Goal: Answer question/provide support

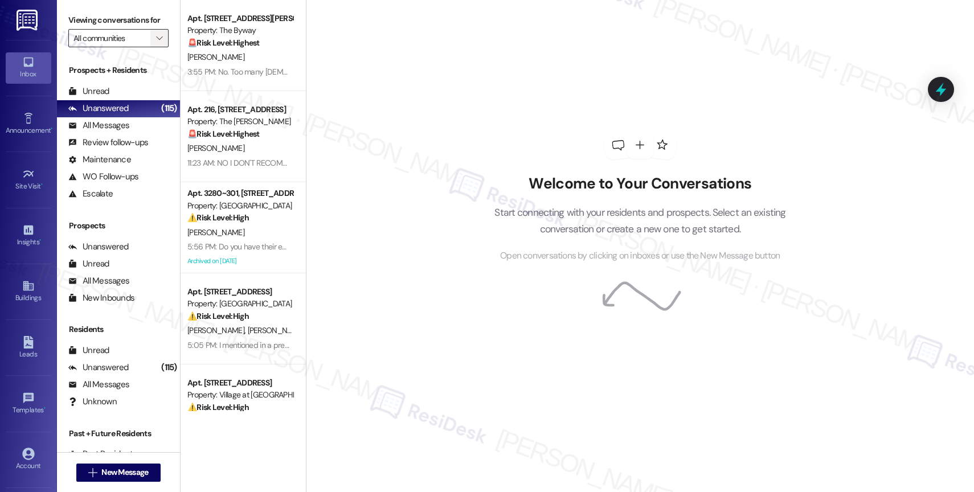
click at [156, 43] on icon "" at bounding box center [159, 38] width 6 height 9
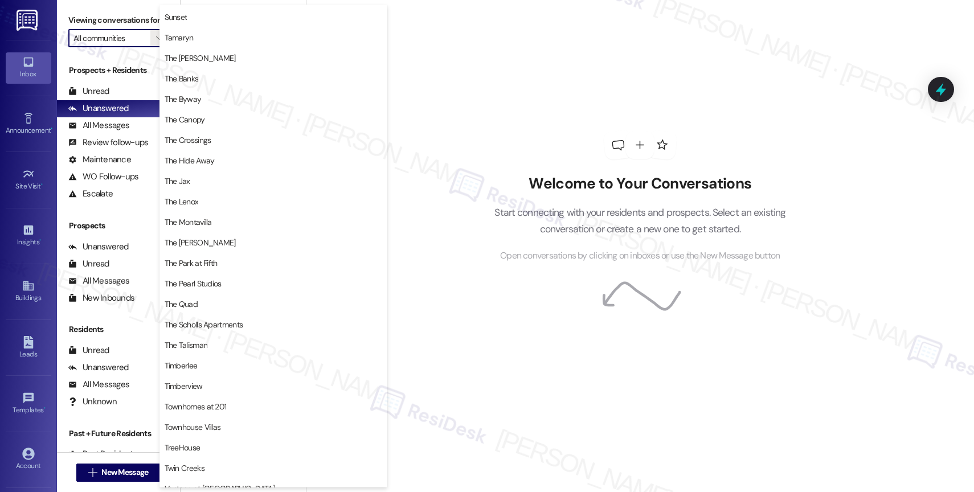
scroll to position [2100, 0]
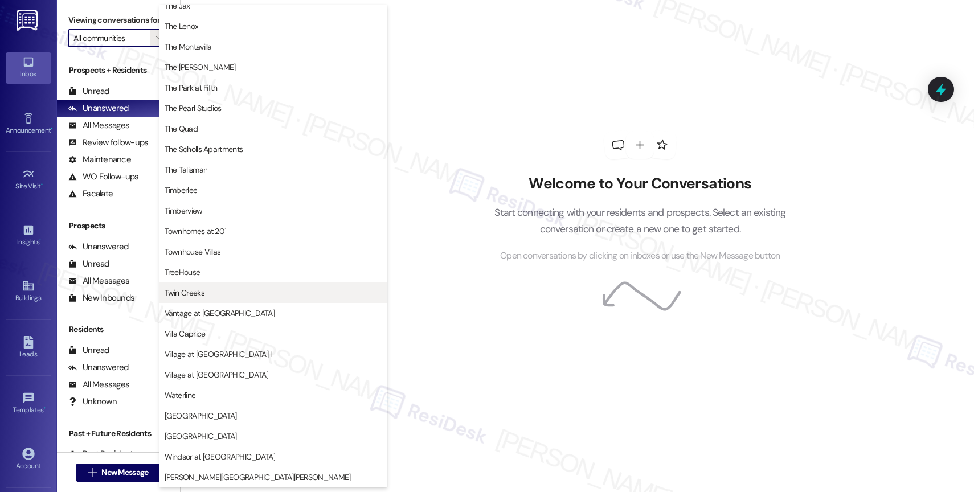
click at [212, 291] on span "Twin Creeks" at bounding box center [273, 292] width 217 height 11
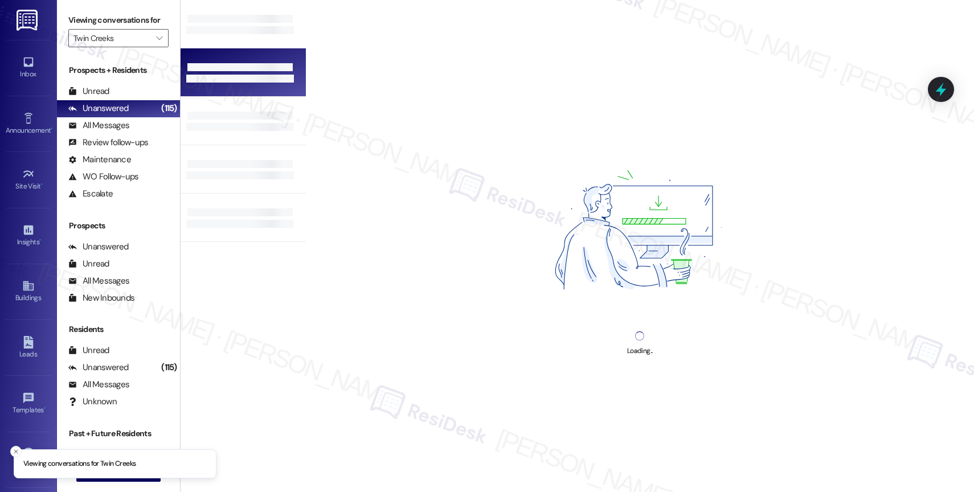
type input "Twin Creeks"
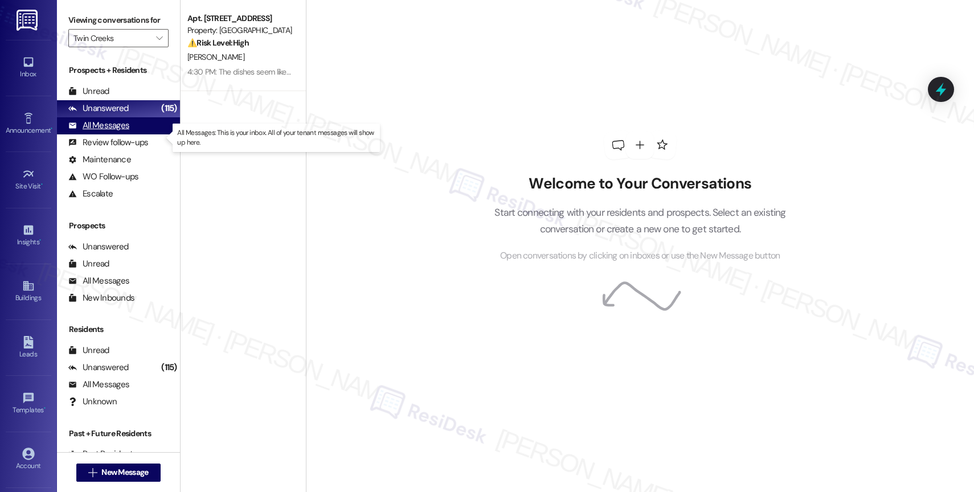
click at [126, 132] on div "All Messages" at bounding box center [98, 126] width 61 height 12
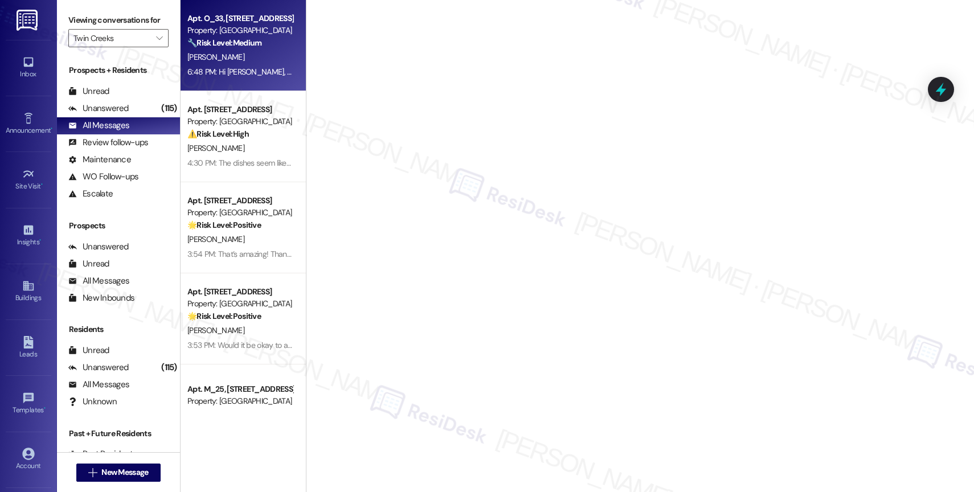
click at [240, 43] on strong "🔧 Risk Level: Medium" at bounding box center [224, 43] width 74 height 10
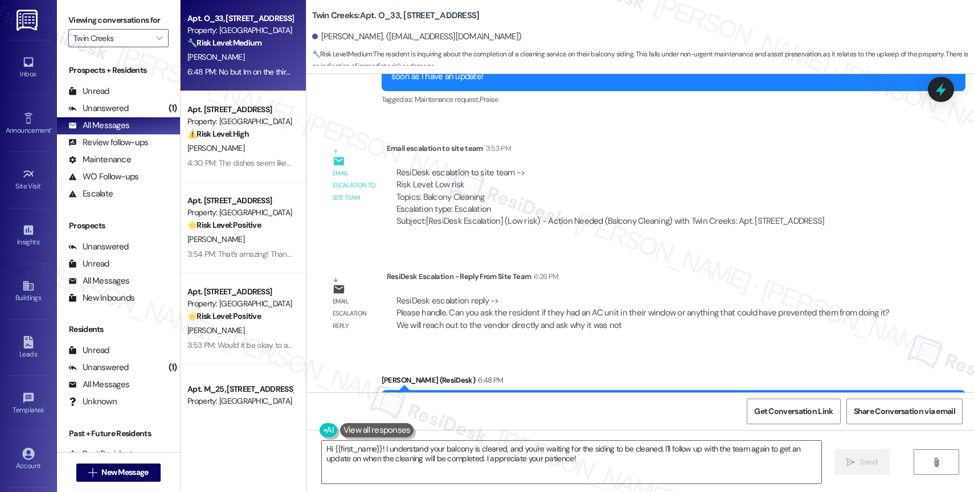
scroll to position [982, 0]
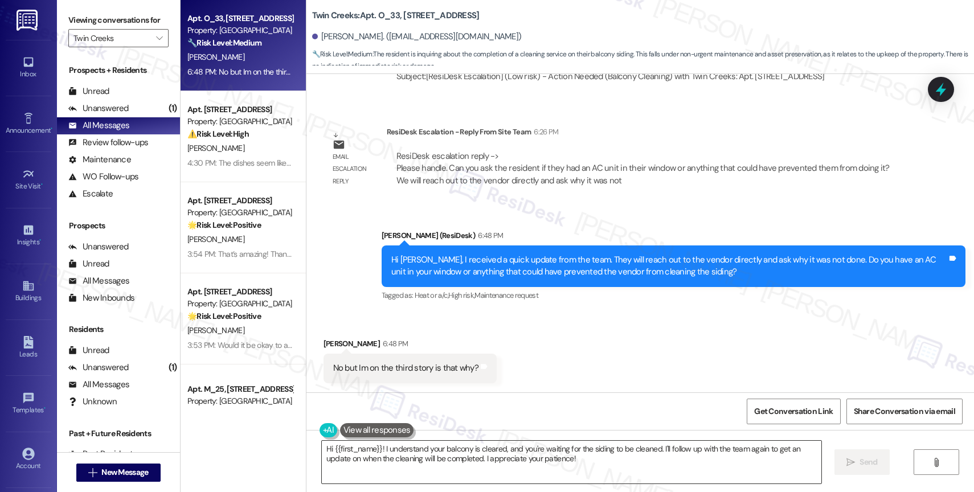
click at [411, 460] on textarea "Hi {{first_name}}! I understand your balcony is cleared, and you're waiting for…" at bounding box center [571, 462] width 499 height 43
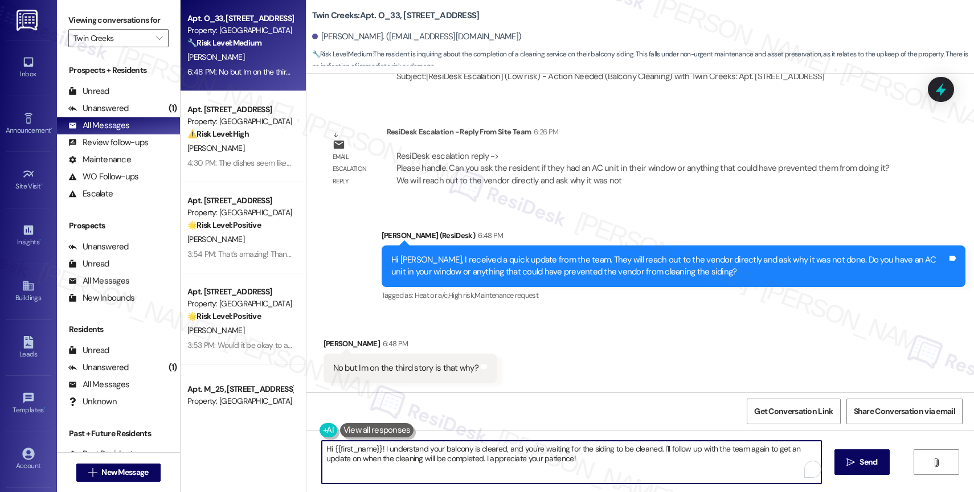
click at [411, 460] on textarea "Hi {{first_name}}! I understand your balcony is cleared, and you're waiting for…" at bounding box center [571, 462] width 499 height 43
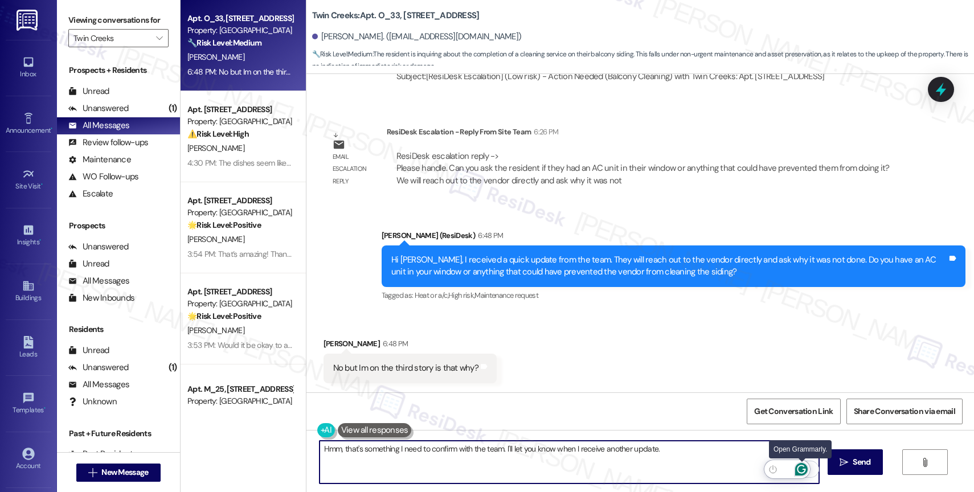
click at [801, 467] on icon "Open Grammarly. 0 Suggestions." at bounding box center [801, 469] width 13 height 13
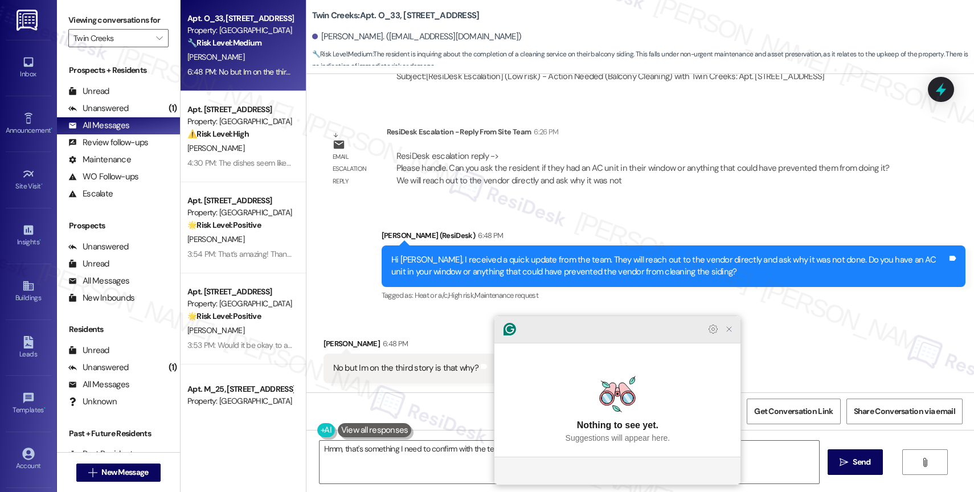
click at [730, 334] on icon "Close Grammarly Assistant" at bounding box center [728, 329] width 9 height 9
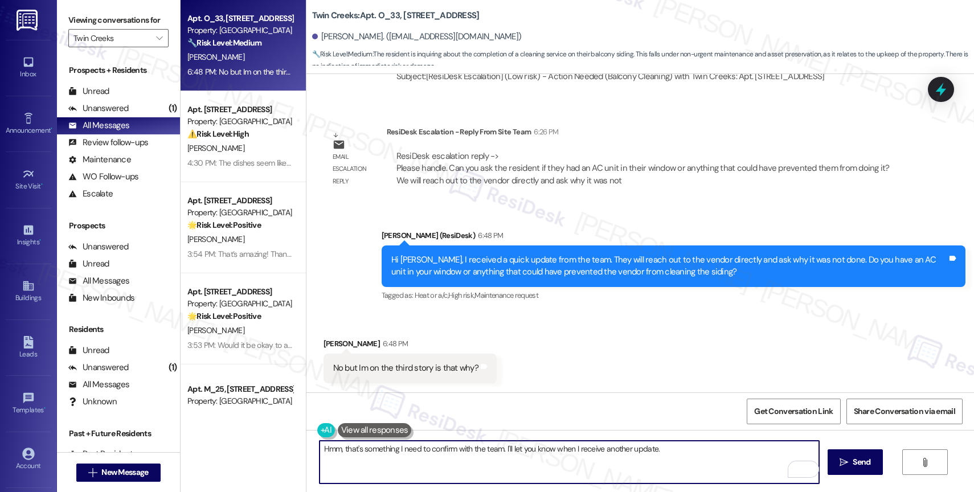
click at [685, 458] on textarea "Hmm, that's something I need to confirm with the team. I'll let you know when I…" at bounding box center [568, 462] width 499 height 43
click at [689, 454] on textarea "Hmm, that's something I need to confirm with the team. I'll let you know when I…" at bounding box center [568, 462] width 499 height 43
type textarea "Hmm, that's something I need to confirm with the team. I'll let you know when I…"
click at [862, 462] on span "Send" at bounding box center [861, 462] width 18 height 12
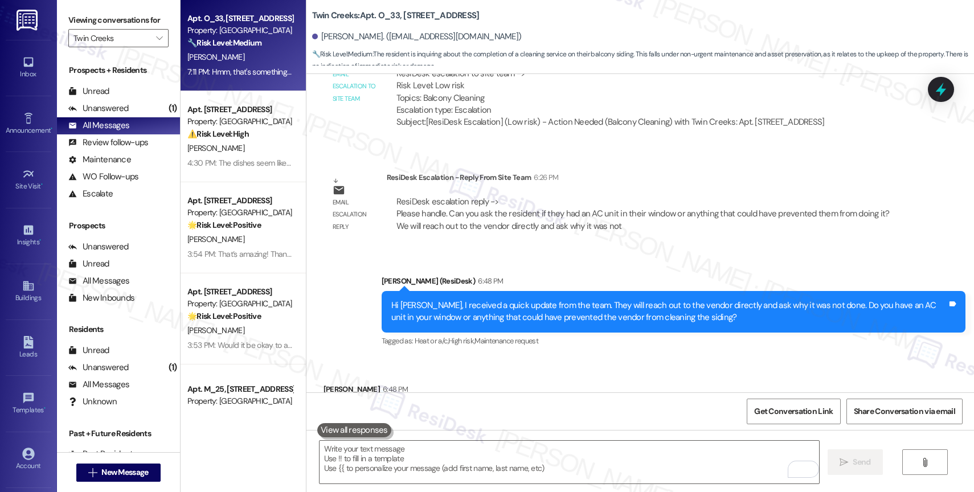
scroll to position [1061, 0]
